Goal: Task Accomplishment & Management: Complete application form

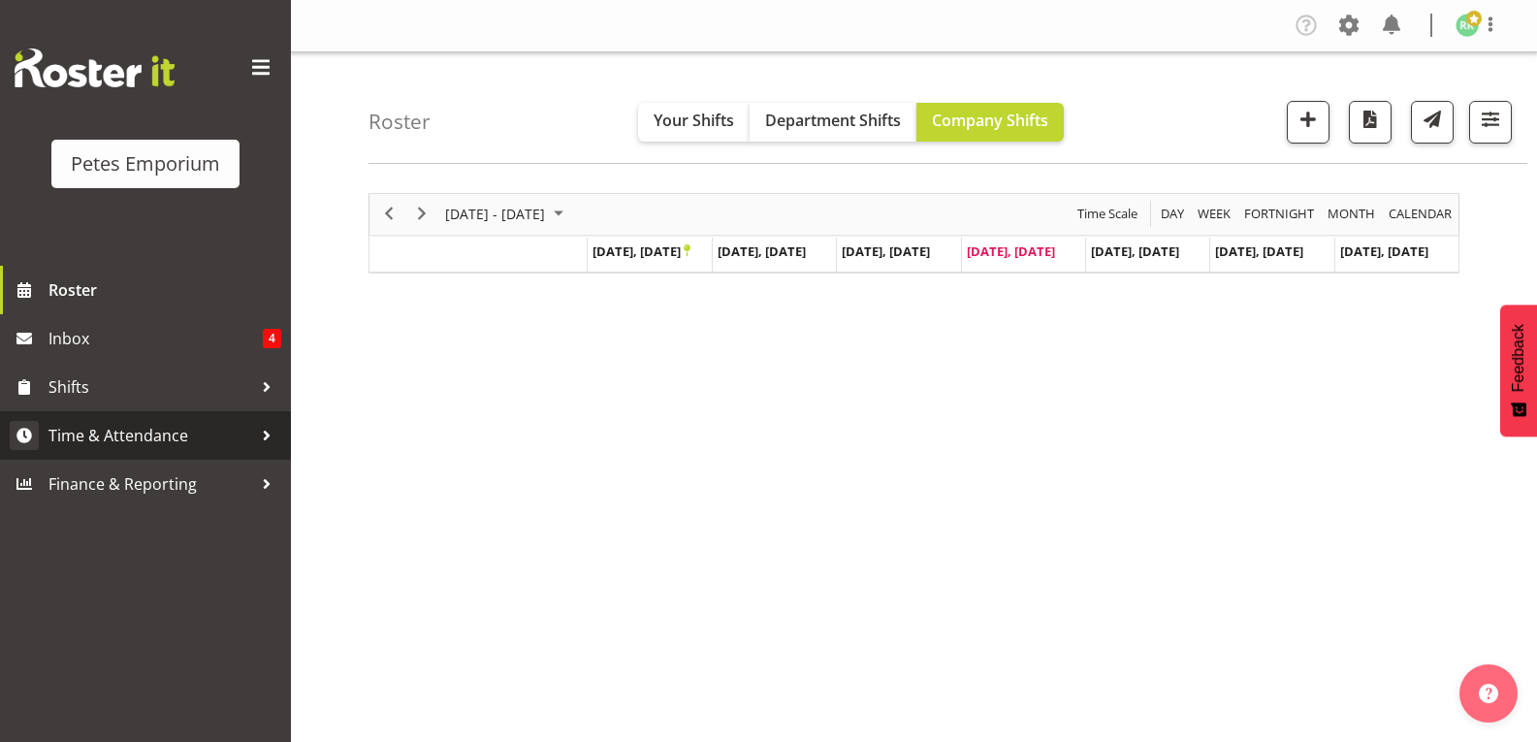
click at [152, 437] on span "Time & Attendance" at bounding box center [150, 435] width 204 height 29
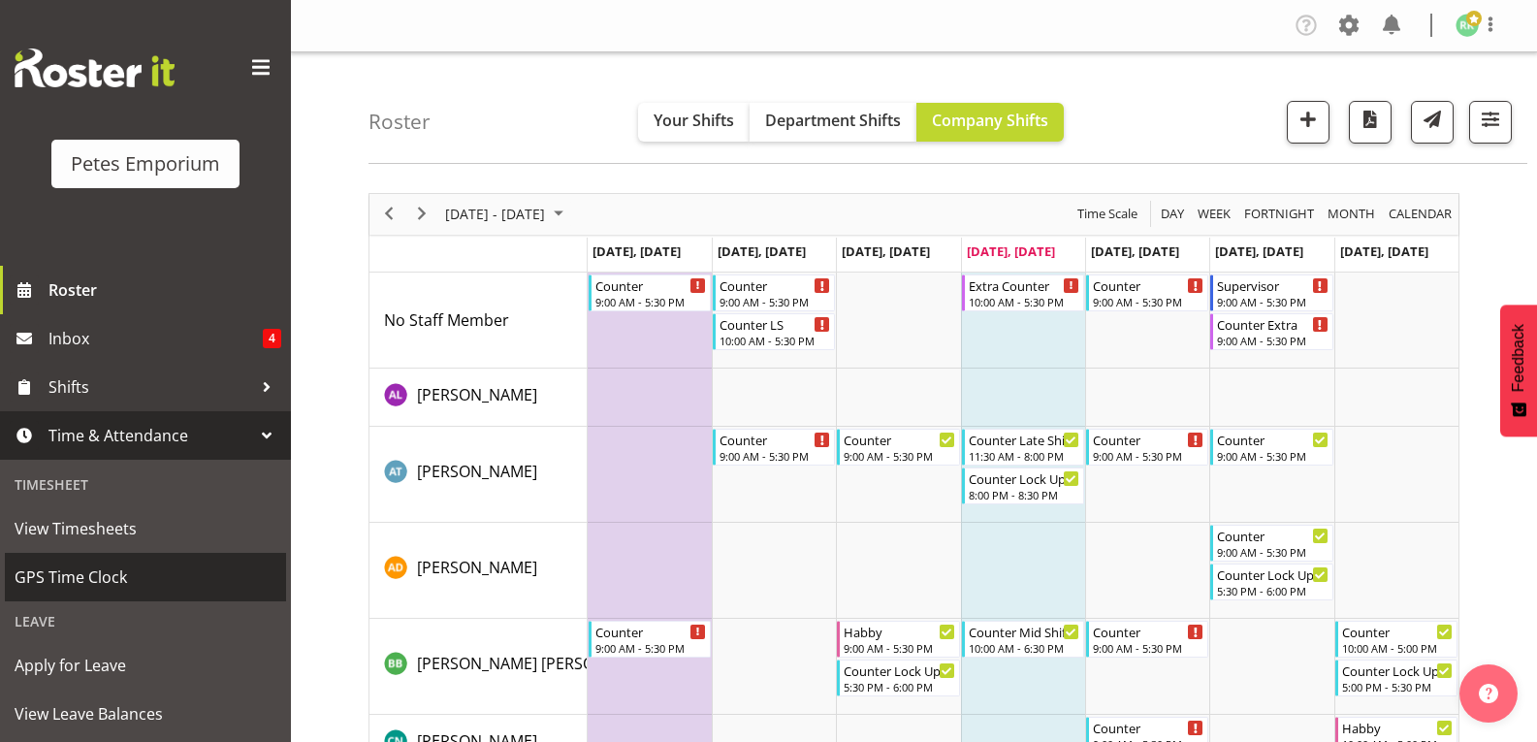
click at [103, 572] on span "GPS Time Clock" at bounding box center [146, 576] width 262 height 29
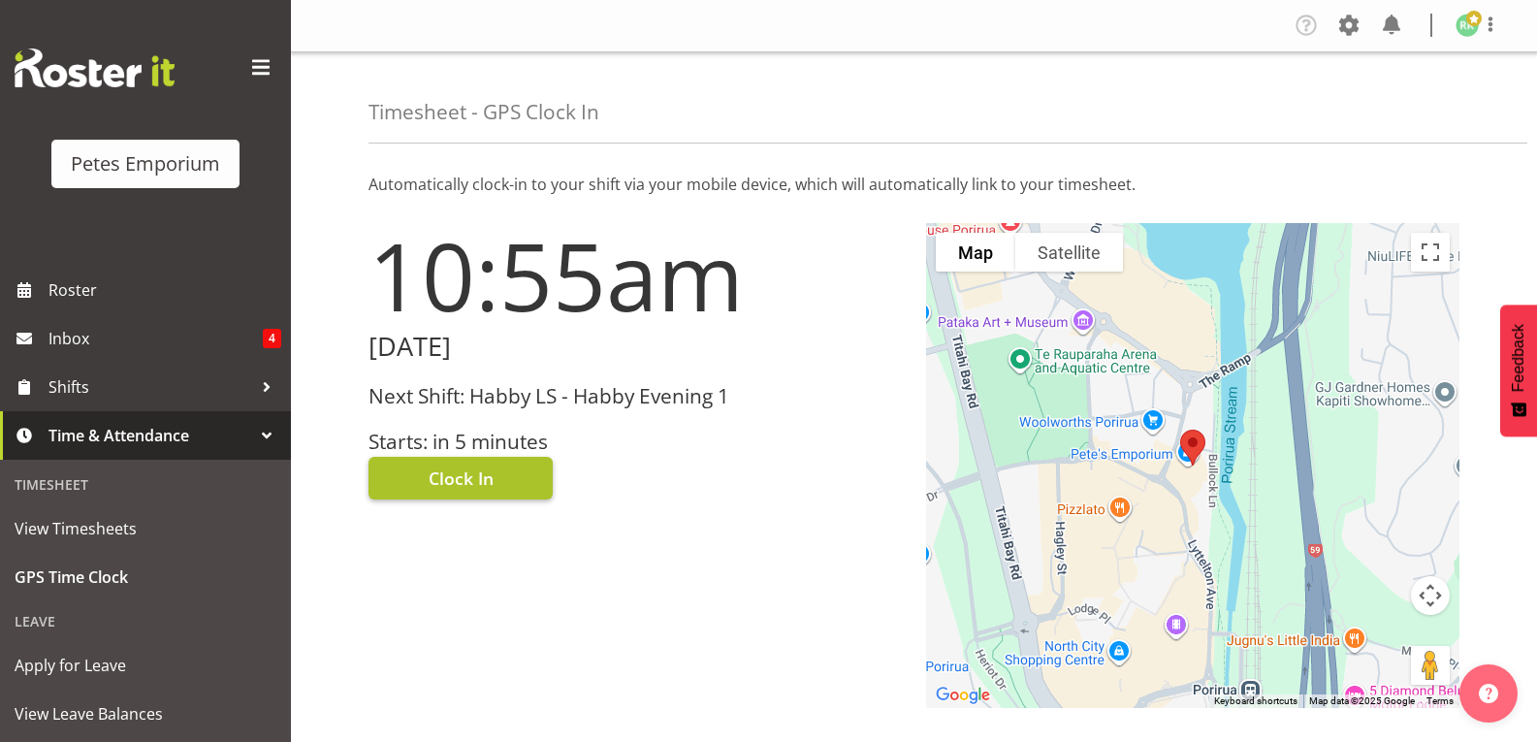
click at [472, 483] on span "Clock In" at bounding box center [461, 477] width 65 height 25
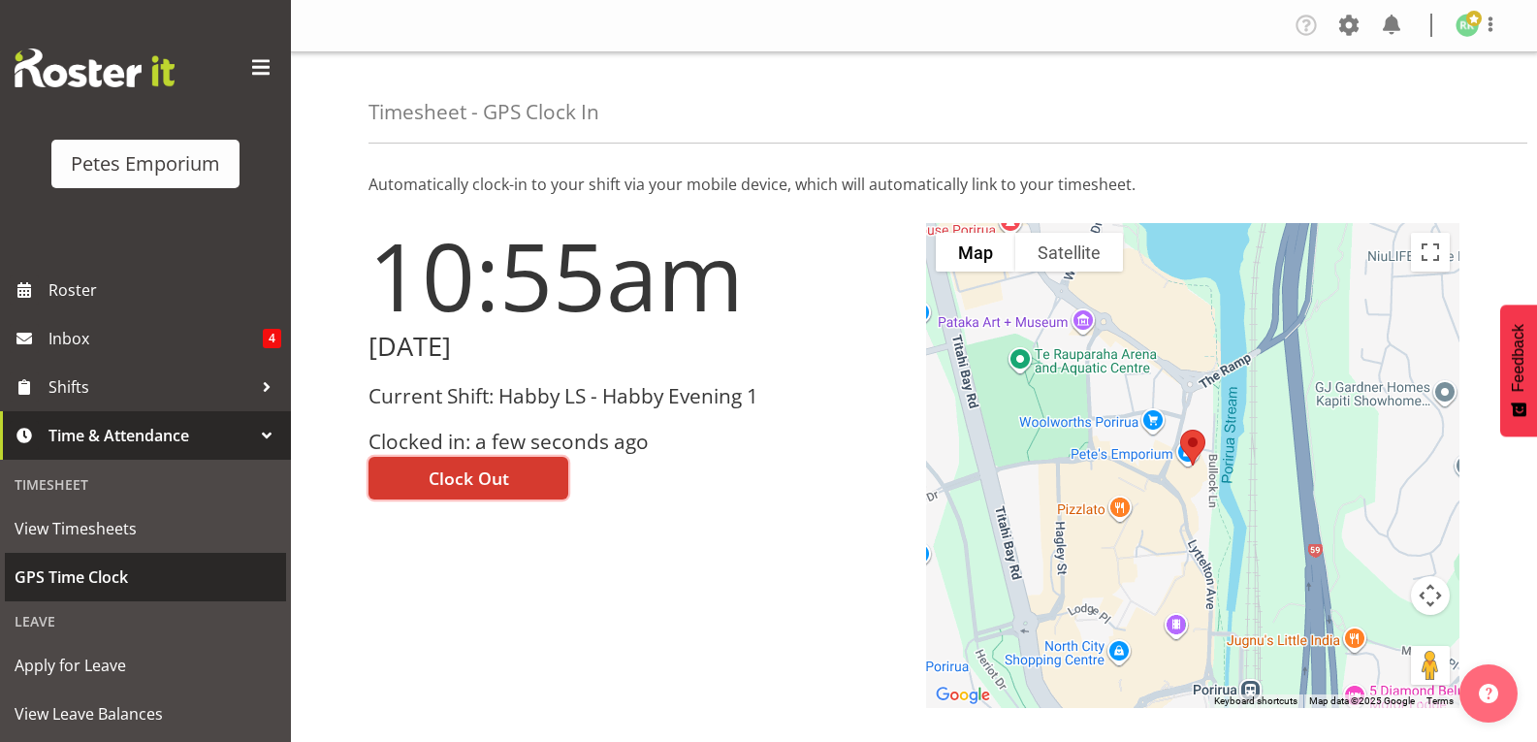
click at [92, 586] on span "GPS Time Clock" at bounding box center [146, 576] width 262 height 29
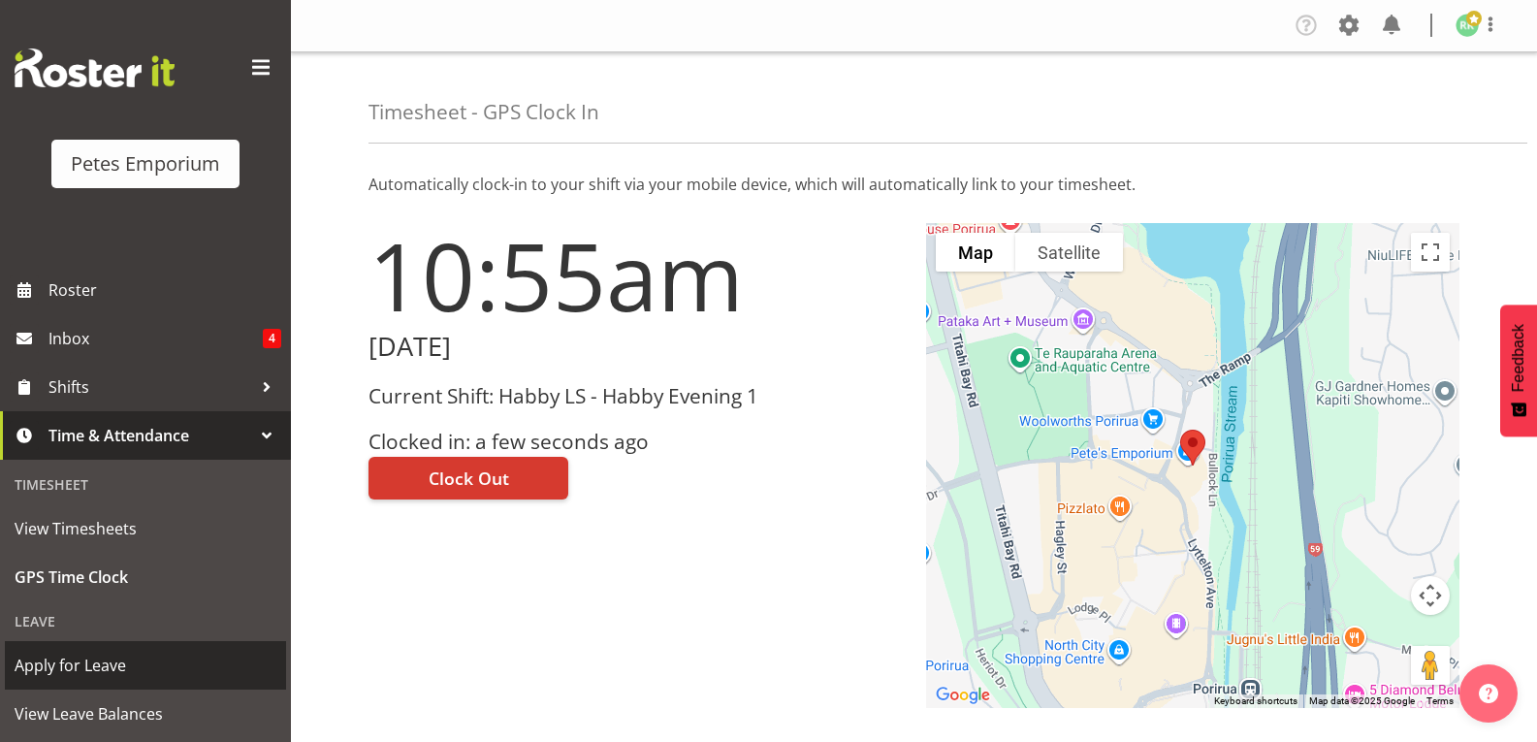
click at [82, 666] on span "Apply for Leave" at bounding box center [146, 665] width 262 height 29
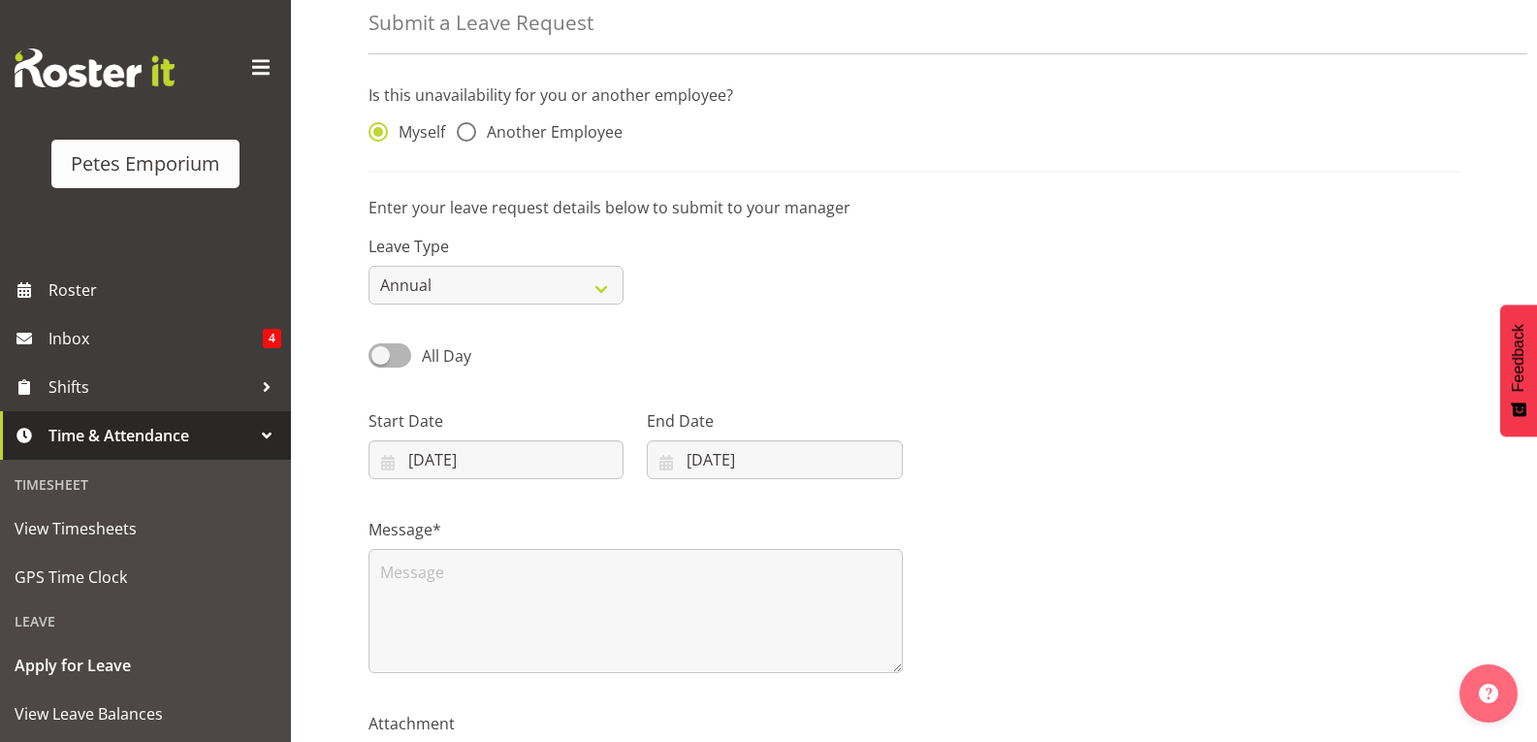
scroll to position [90, 0]
click at [558, 463] on input "25/09/2025" at bounding box center [495, 458] width 255 height 39
click at [643, 510] on span at bounding box center [640, 514] width 19 height 23
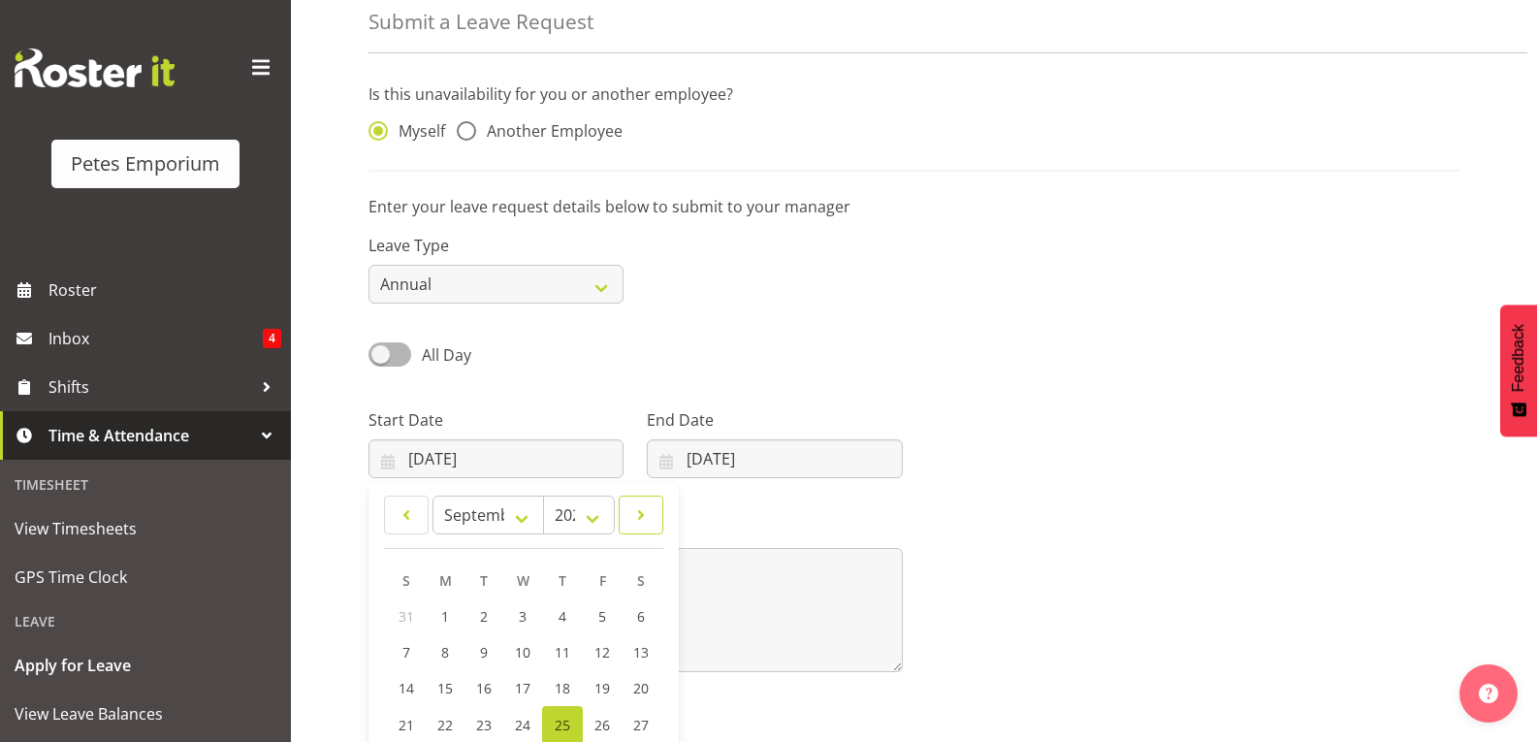
select select "9"
click at [592, 518] on select "2035 2034 2033 2032 2031 2030 2029 2028 2027 2026 2025 2024 2023 2022 2021 2020…" at bounding box center [579, 515] width 72 height 39
select select "2026"
click at [543, 496] on select "2035 2034 2033 2032 2031 2030 2029 2028 2027 2026 2025 2024 2023 2022 2021 2020…" at bounding box center [579, 515] width 72 height 39
click at [505, 512] on select "January February March April May June July August September October November De…" at bounding box center [488, 515] width 112 height 39
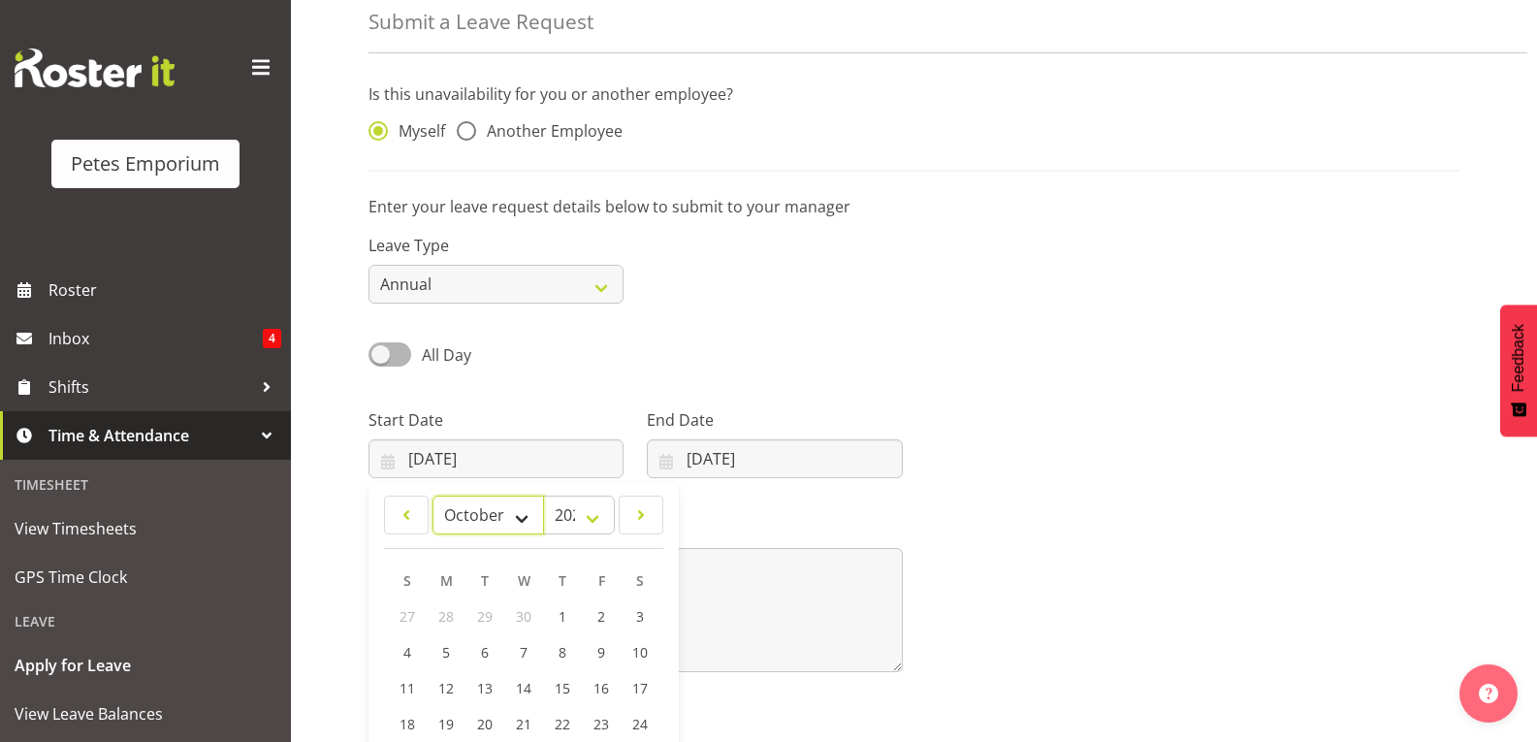
select select "0"
click at [432, 496] on select "January February March April May June July August September October November De…" at bounding box center [488, 515] width 112 height 39
click at [567, 682] on span "15" at bounding box center [563, 688] width 16 height 18
type input "15/01/2026"
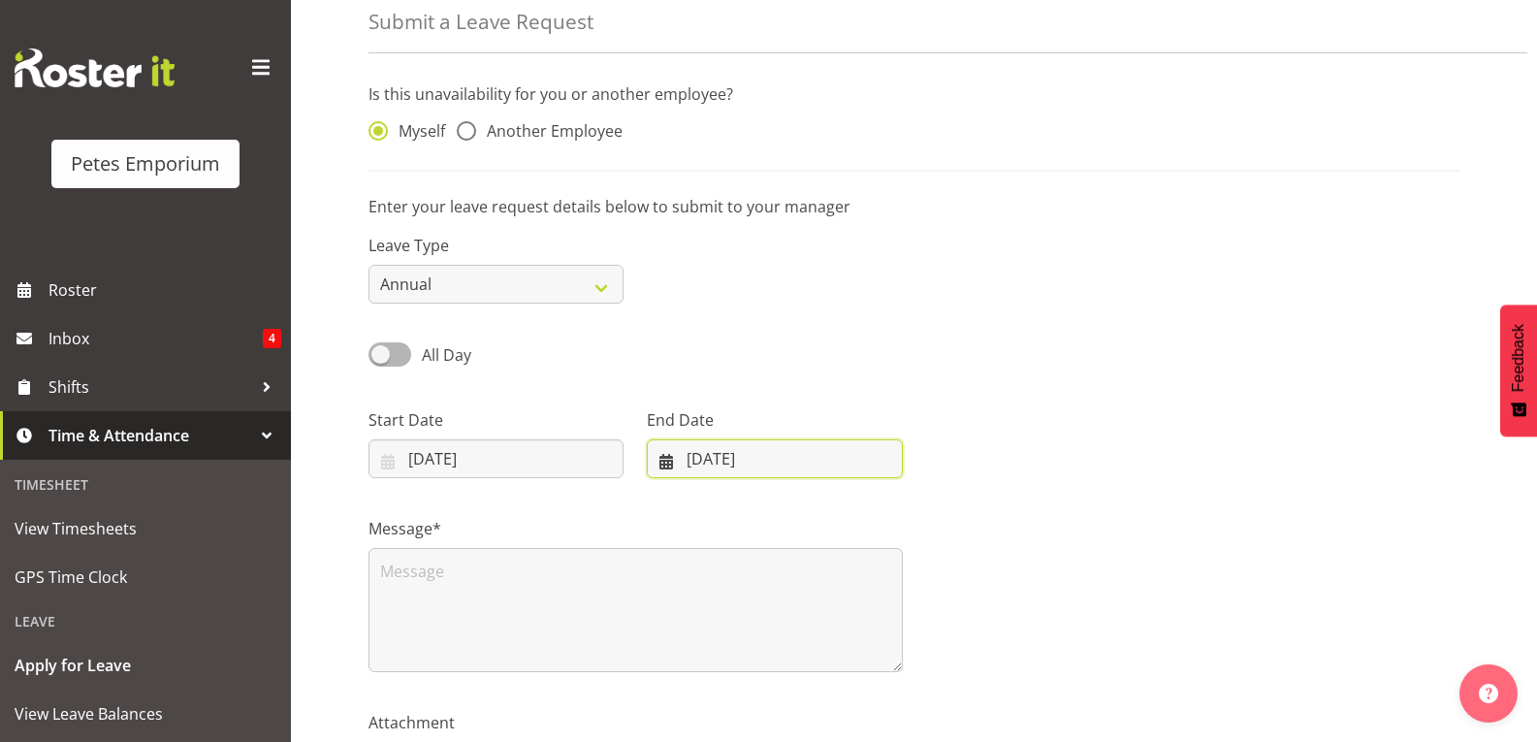
click at [673, 465] on input "25/09/2025" at bounding box center [774, 458] width 255 height 39
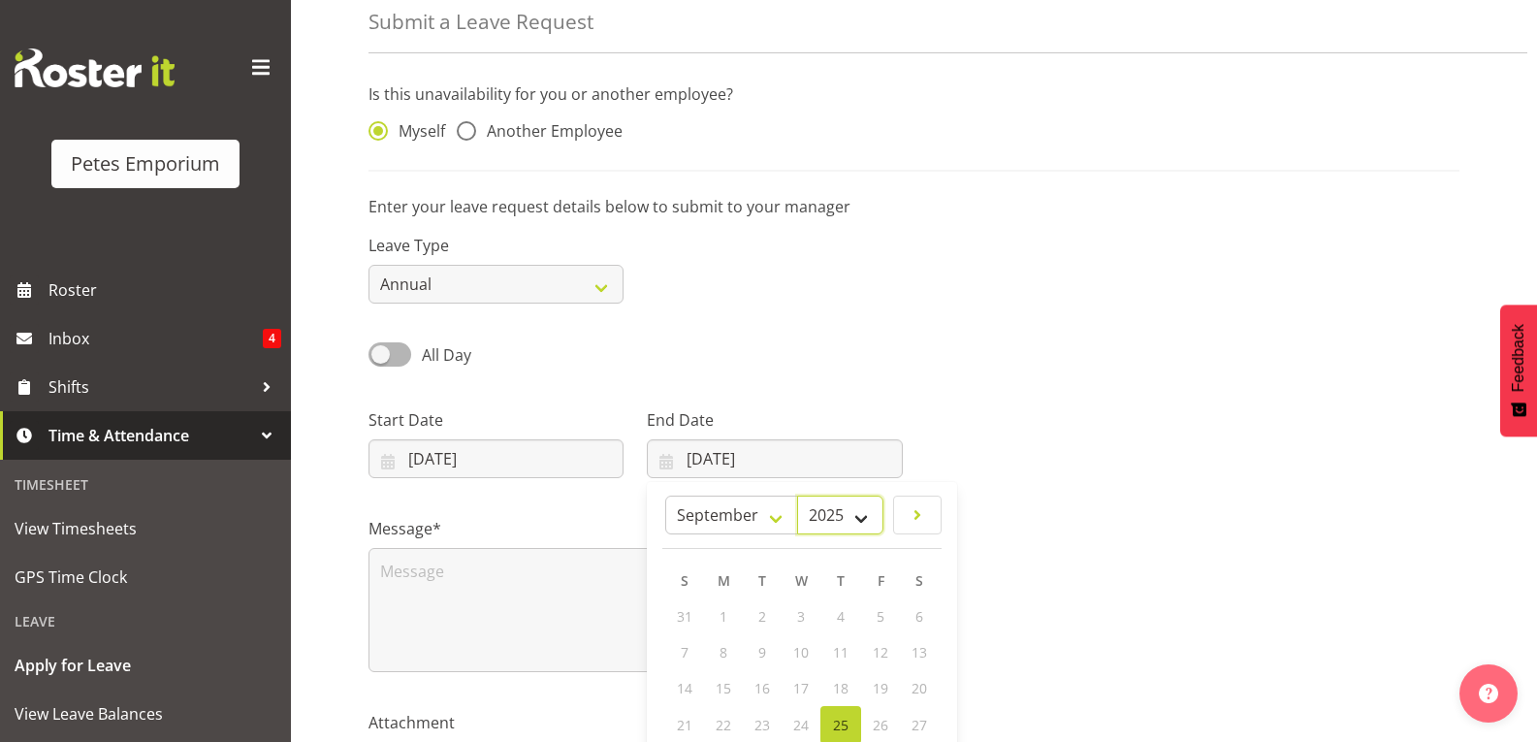
click at [873, 515] on select "2035 2034 2033 2032 2031 2030 2029 2028 2027 2026 2025" at bounding box center [840, 515] width 86 height 39
select select "2026"
click at [819, 496] on select "2035 2034 2033 2032 2031 2030 2029 2028 2027 2026 2025" at bounding box center [840, 515] width 86 height 39
click at [805, 520] on select "January February March April May June July August September October November De…" at bounding box center [767, 515] width 112 height 39
select select "1"
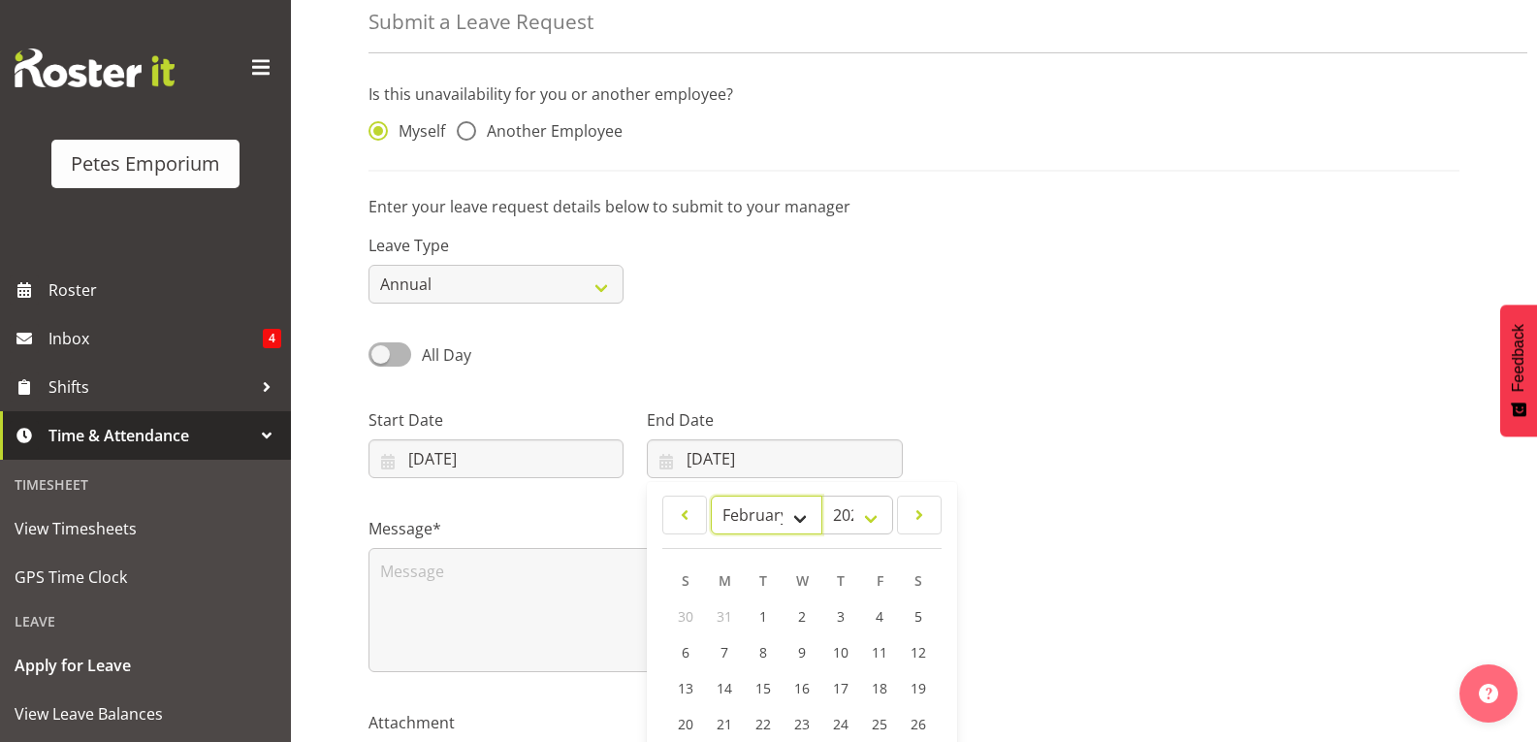
click at [711, 496] on select "January February March April May June July August September October November De…" at bounding box center [767, 515] width 112 height 39
click at [878, 515] on select "2036 2035 2034 2033 2032 2031 2030 2029 2028 2027 2026" at bounding box center [857, 515] width 72 height 39
click at [995, 441] on div at bounding box center [1193, 435] width 558 height 109
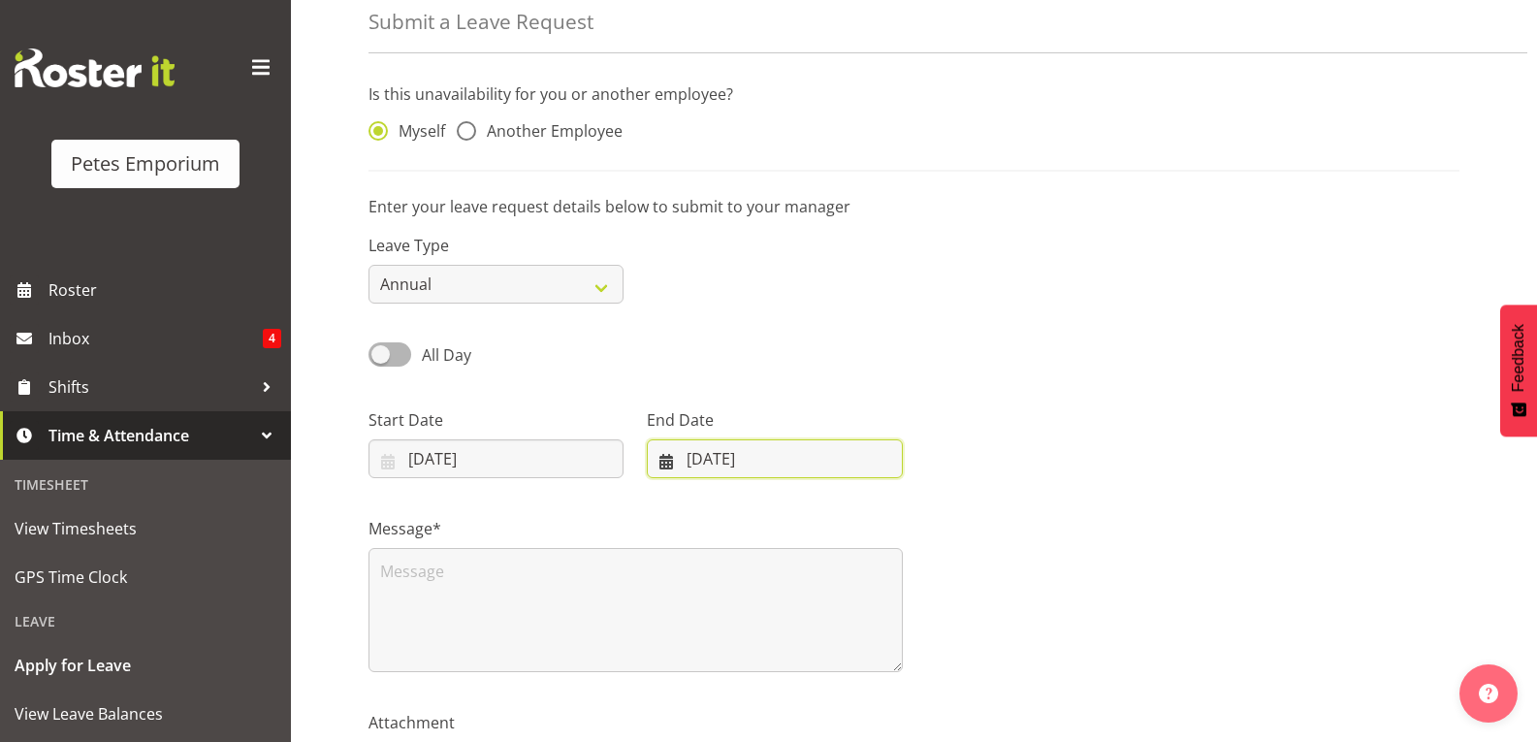
click at [772, 461] on input "25/09/2025" at bounding box center [774, 458] width 255 height 39
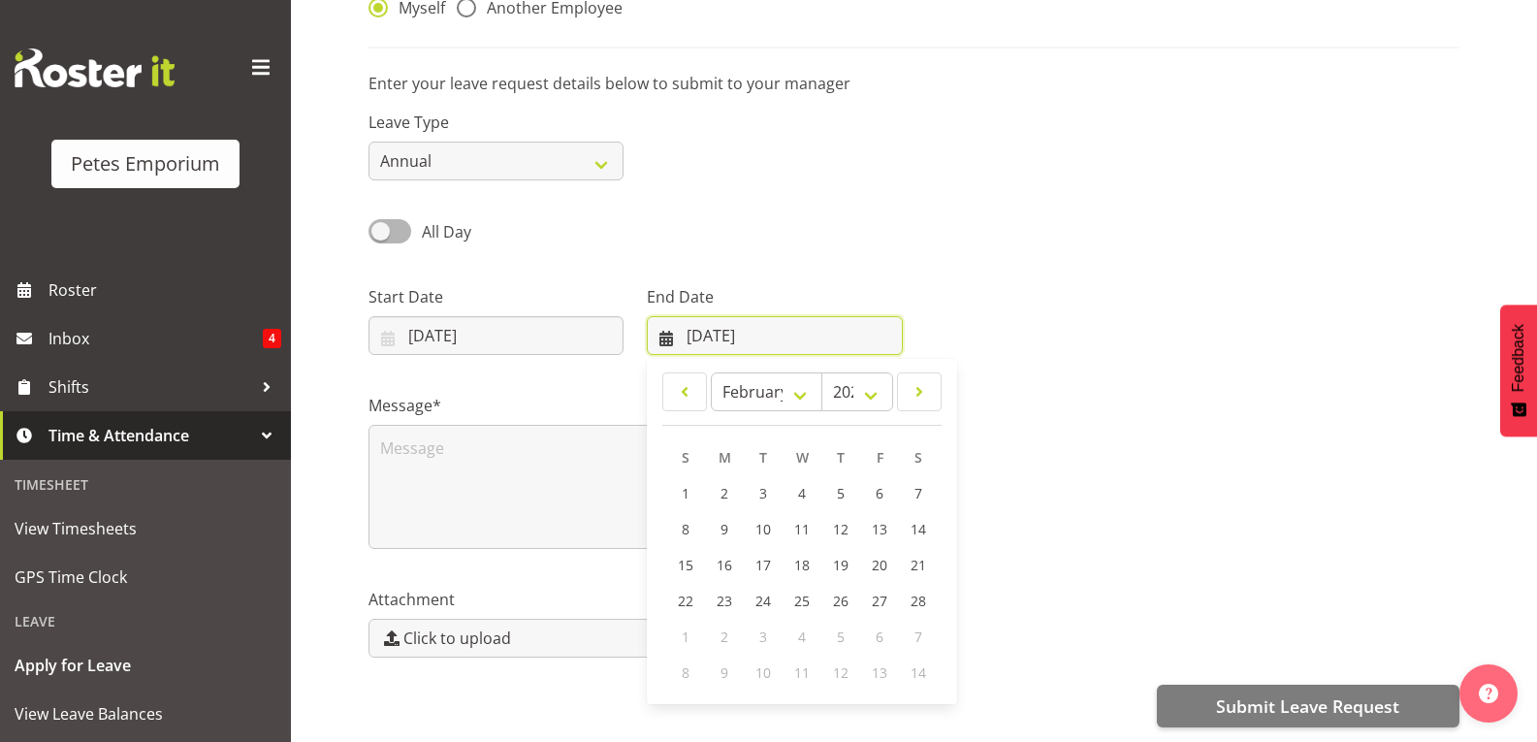
scroll to position [228, 0]
click at [687, 619] on div "1" at bounding box center [685, 637] width 39 height 36
click at [924, 592] on span "28" at bounding box center [919, 601] width 16 height 18
type input "28/02/2026"
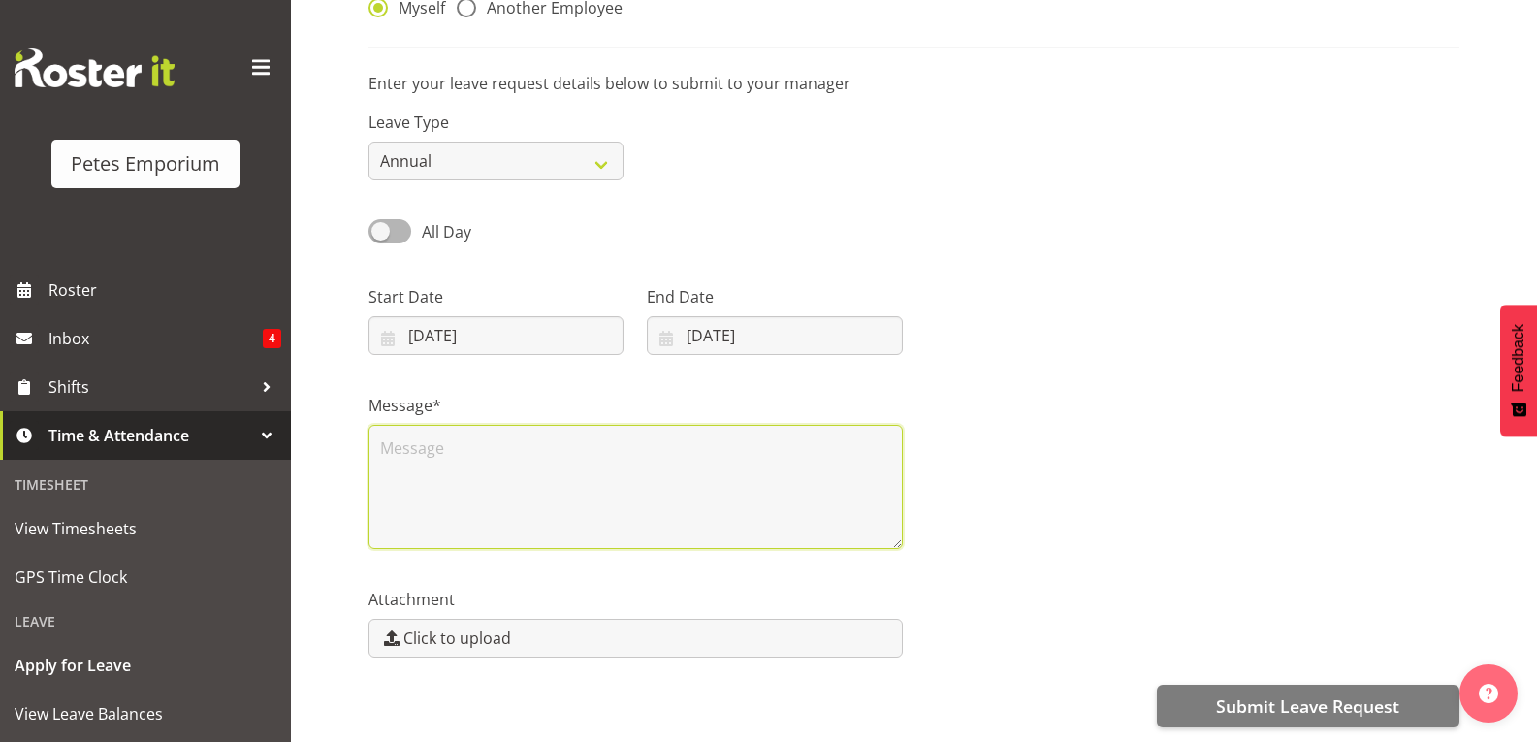
click at [449, 445] on textarea at bounding box center [635, 487] width 534 height 124
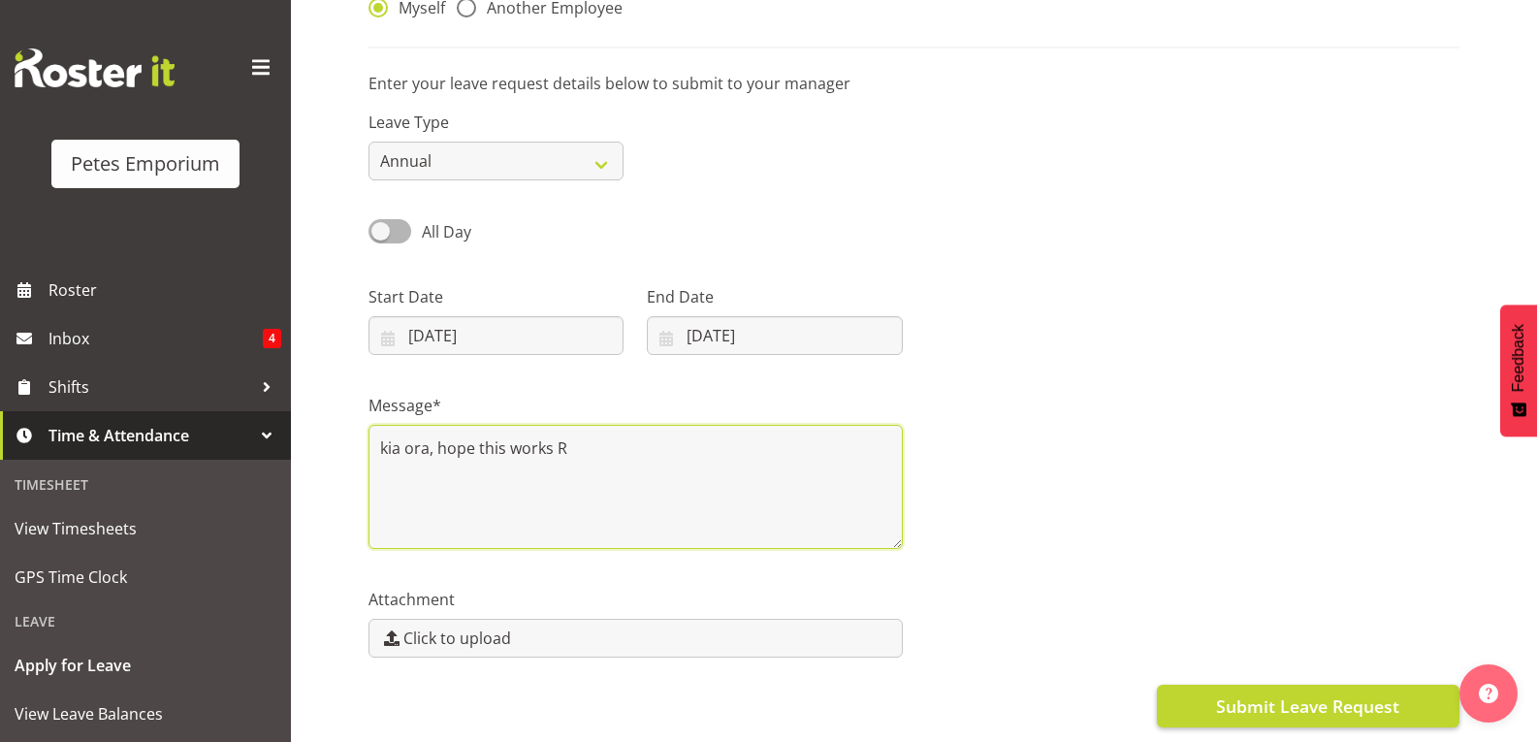
type textarea "kia ora, hope this works R"
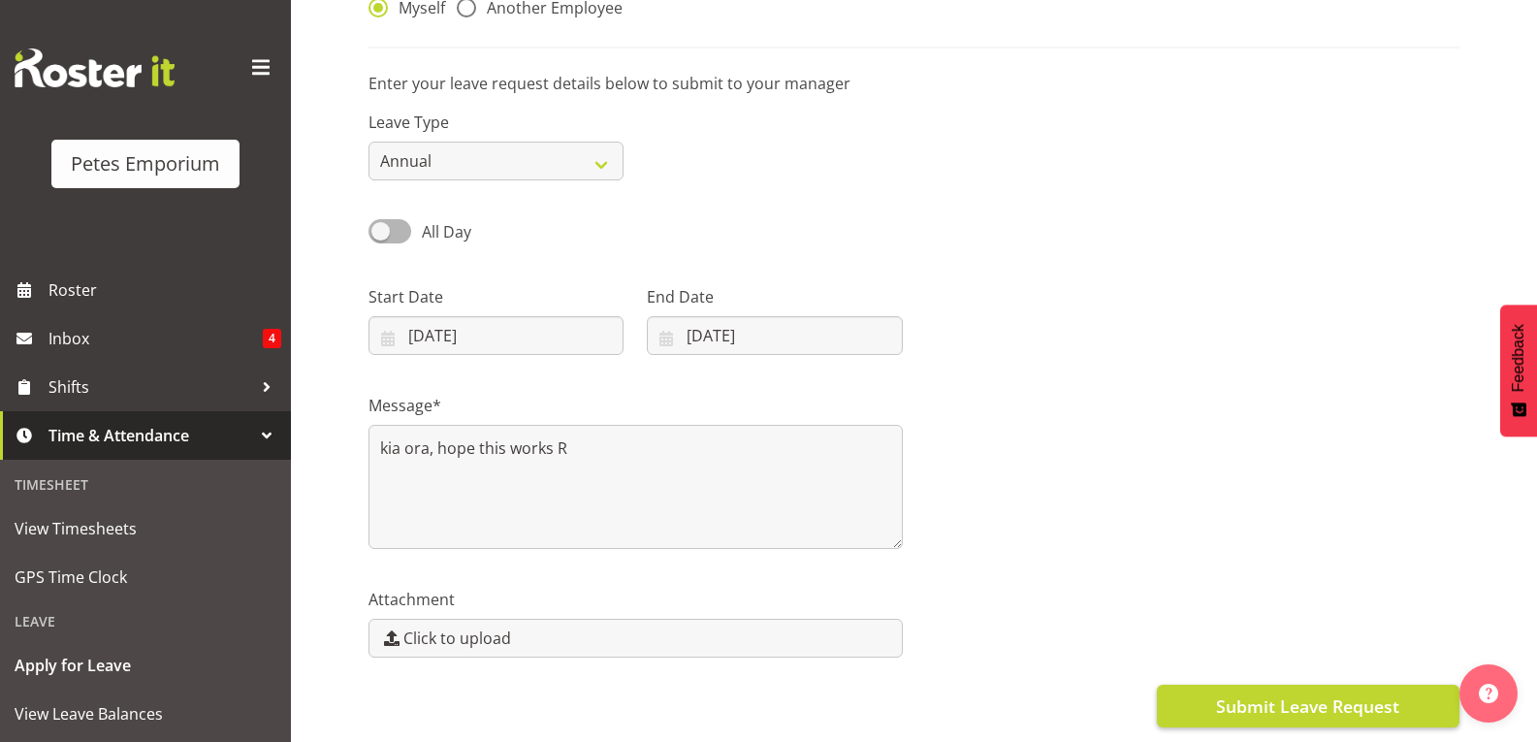
click at [1329, 693] on span "Submit Leave Request" at bounding box center [1307, 705] width 183 height 25
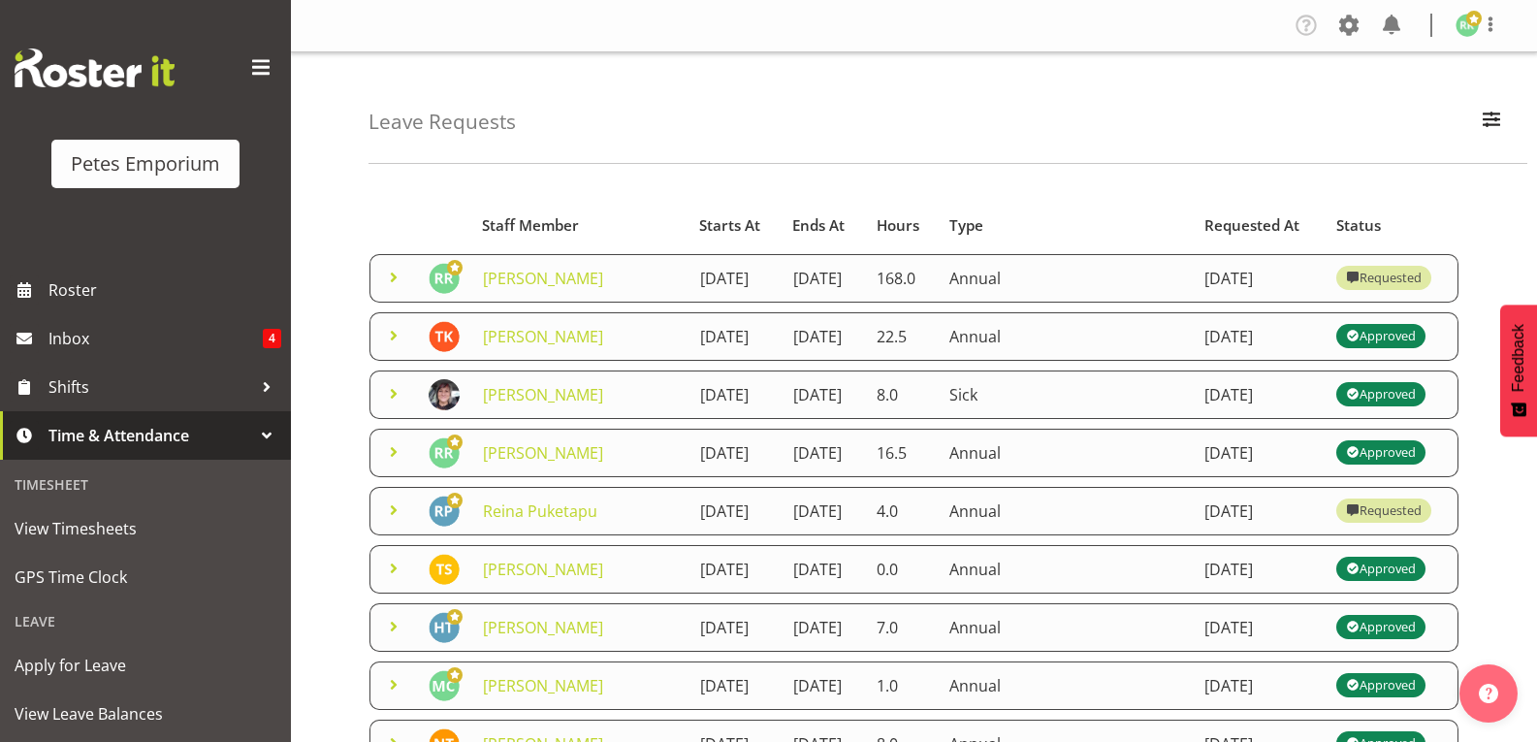
click at [1474, 24] on span at bounding box center [1474, 19] width 16 height 16
click at [1397, 112] on link "Log Out" at bounding box center [1409, 101] width 186 height 35
